Goal: Task Accomplishment & Management: Use online tool/utility

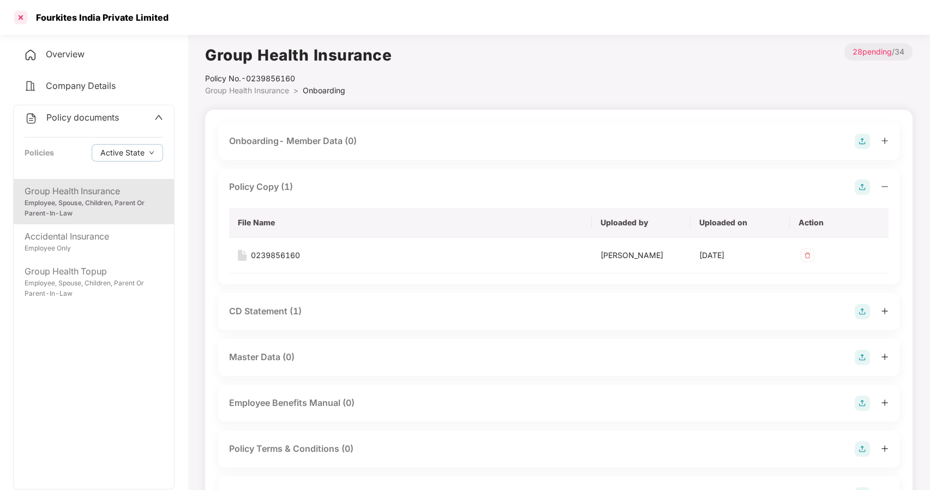
click at [22, 21] on div at bounding box center [20, 17] width 17 height 17
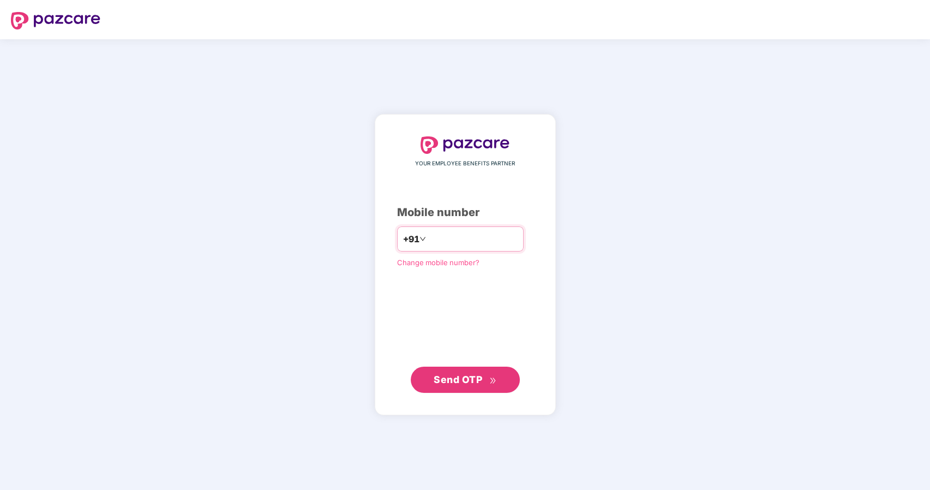
type input "**********"
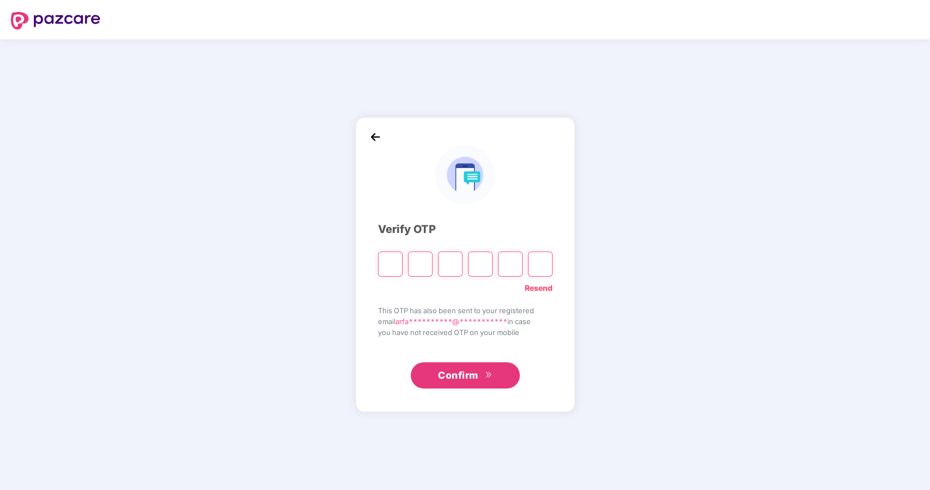
type input "*"
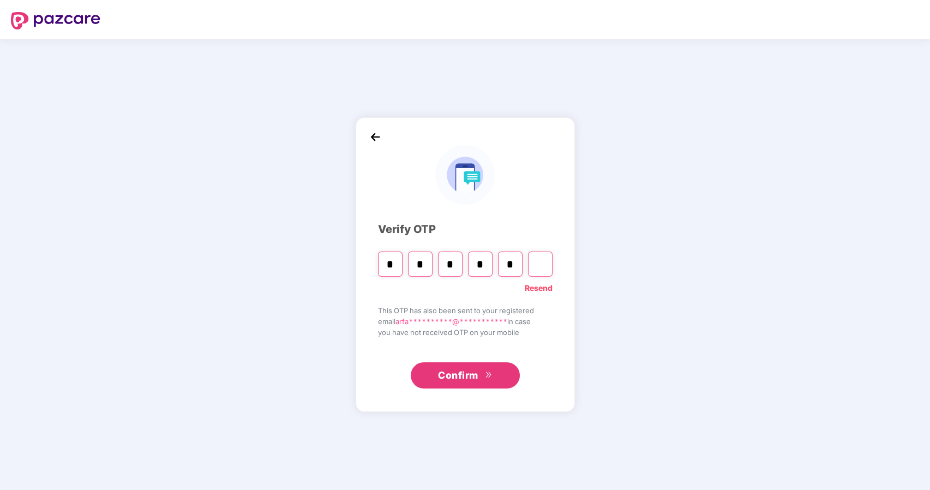
type input "*"
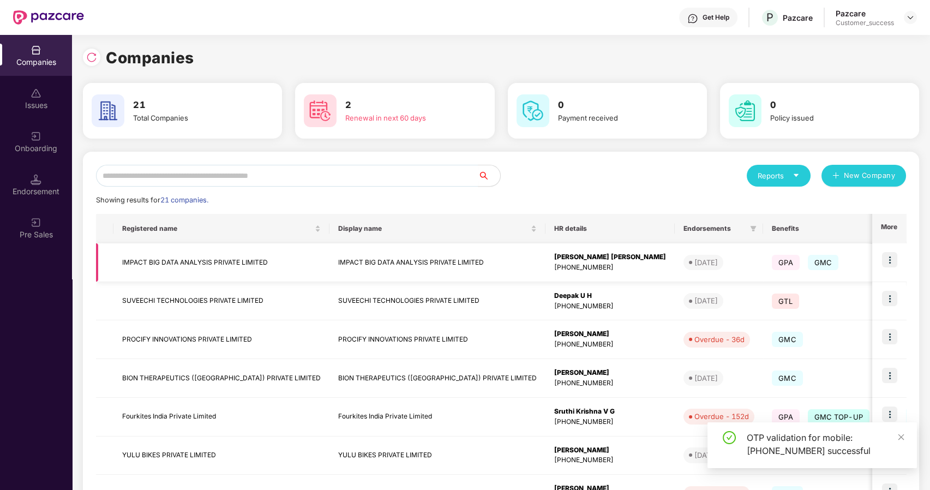
click at [892, 261] on img at bounding box center [889, 259] width 15 height 15
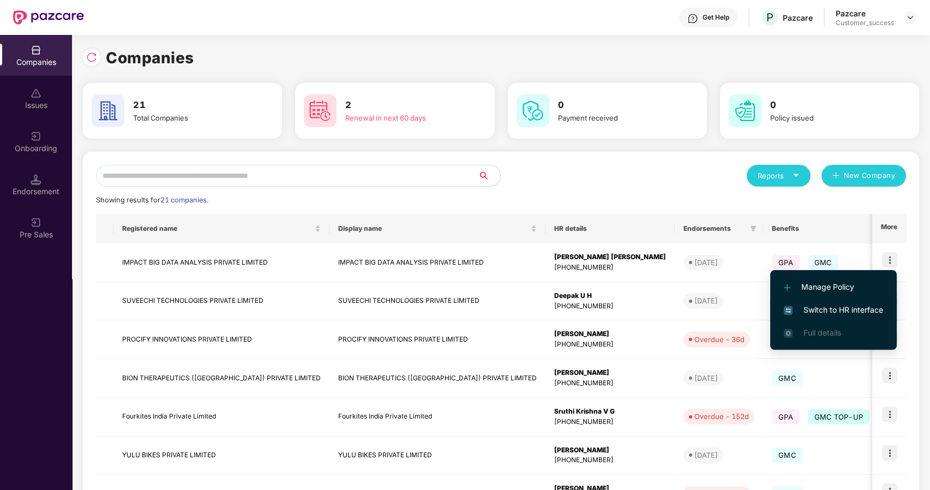
click at [817, 306] on span "Switch to HR interface" at bounding box center [833, 310] width 99 height 12
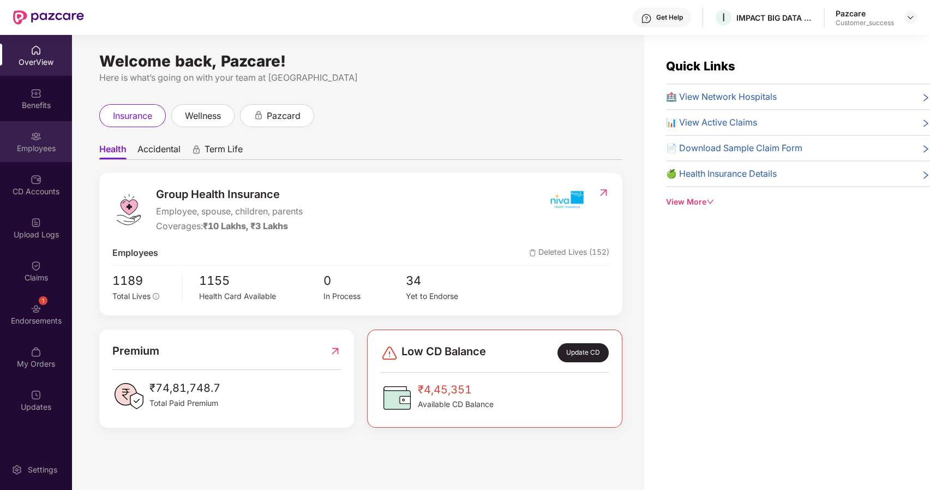
click at [30, 149] on div "Employees" at bounding box center [36, 148] width 72 height 11
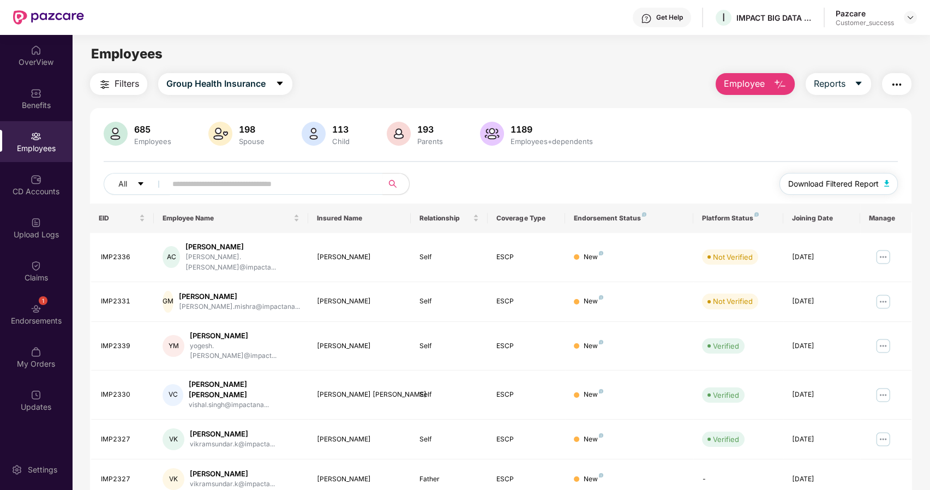
click at [823, 179] on span "Download Filtered Report" at bounding box center [833, 184] width 91 height 12
